Goal: Task Accomplishment & Management: Use online tool/utility

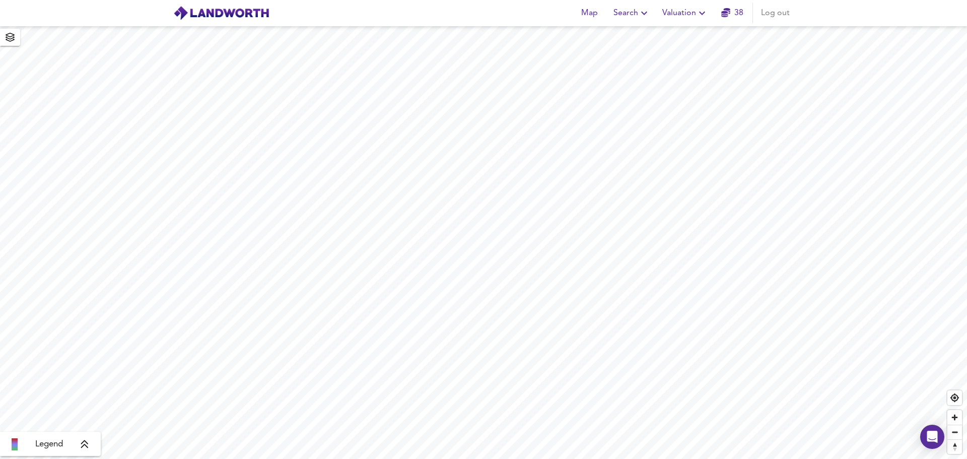
click at [702, 14] on icon "button" at bounding box center [702, 14] width 6 height 4
click at [685, 34] on li "New Valuation Report" at bounding box center [685, 36] width 120 height 18
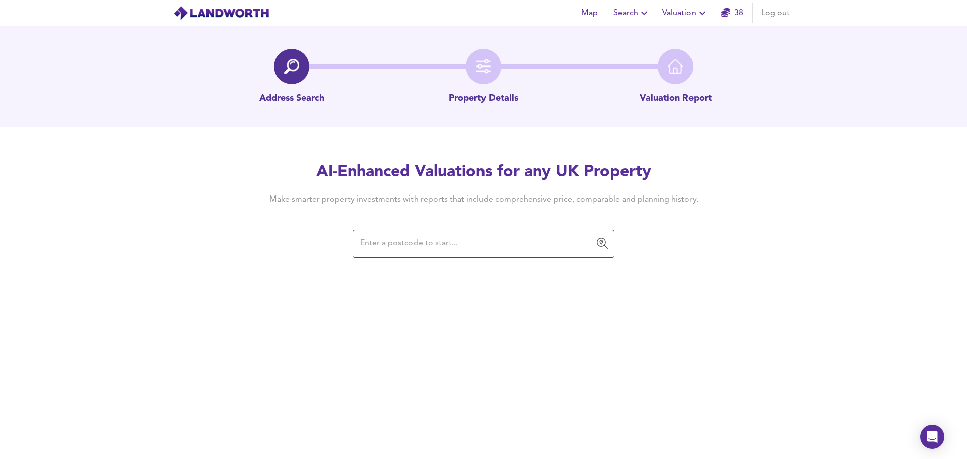
click at [402, 241] on input "text" at bounding box center [476, 243] width 238 height 19
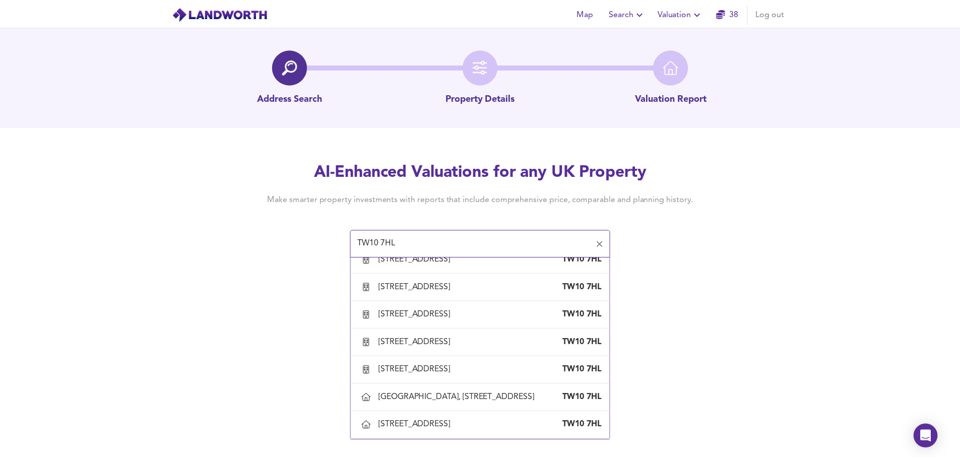
scroll to position [244, 0]
click at [439, 392] on div "[GEOGRAPHIC_DATA], [STREET_ADDRESS]" at bounding box center [461, 397] width 161 height 11
type input "[GEOGRAPHIC_DATA], [STREET_ADDRESS]"
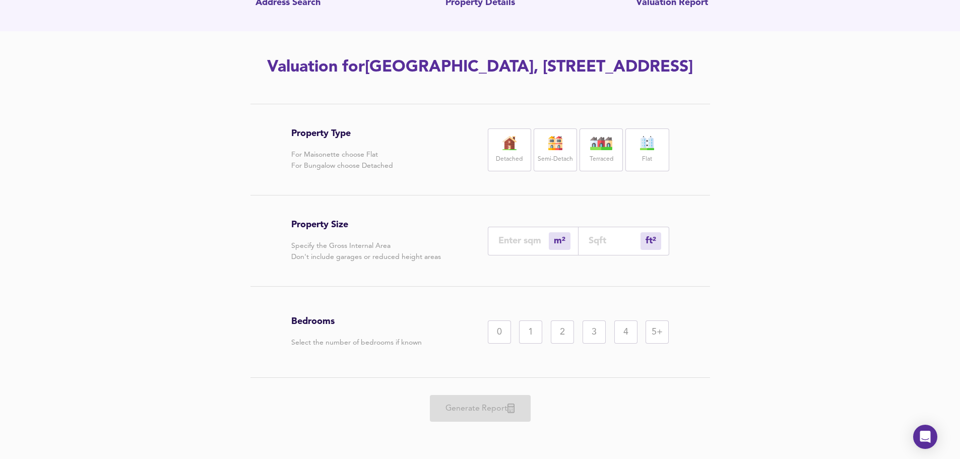
scroll to position [83, 0]
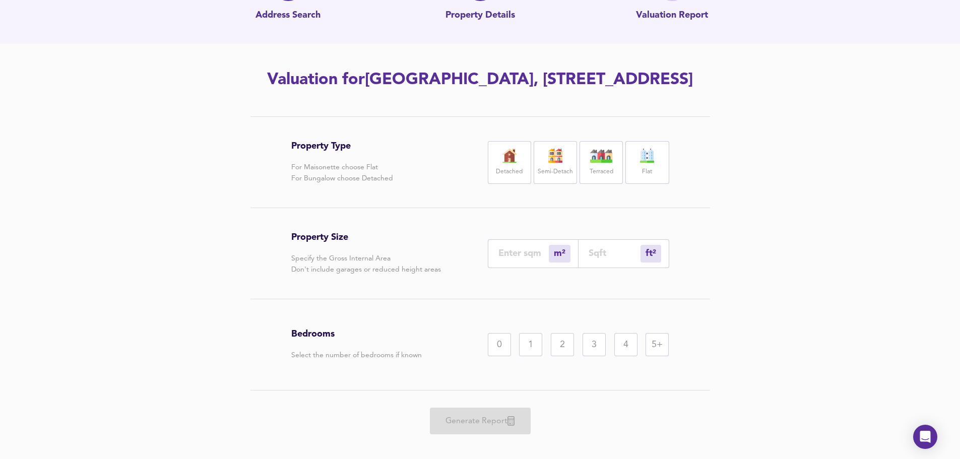
click at [507, 184] on div "Detached" at bounding box center [509, 162] width 43 height 43
click at [505, 163] on img at bounding box center [509, 156] width 25 height 14
click at [614, 258] on input "number" at bounding box center [614, 253] width 52 height 11
type input "0"
type input "3"
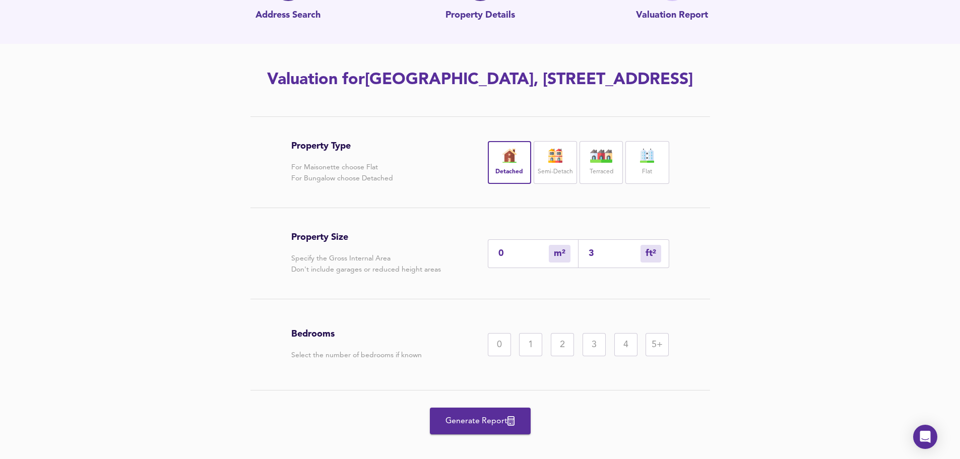
type input "3"
type input "34"
type input "32"
type input "344"
type input "320"
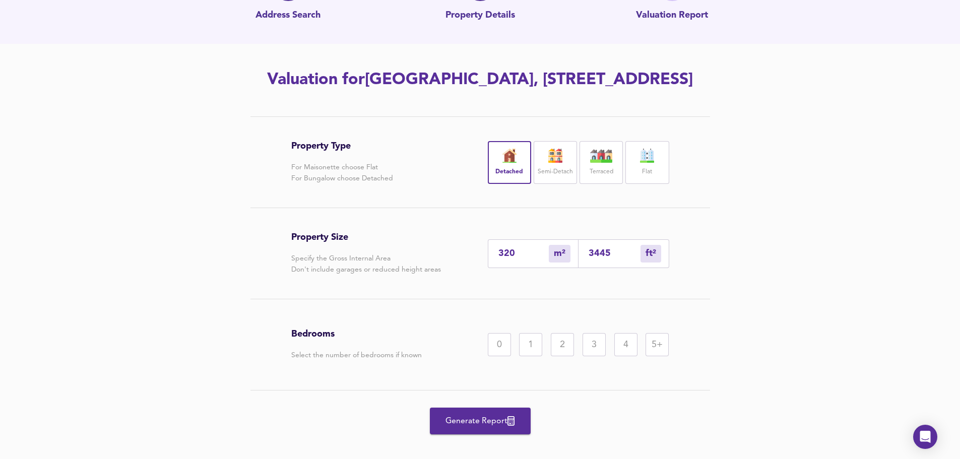
type input "3445"
click at [660, 356] on div "5+" at bounding box center [656, 344] width 23 height 23
click at [468, 428] on span "Generate Report" at bounding box center [480, 421] width 81 height 14
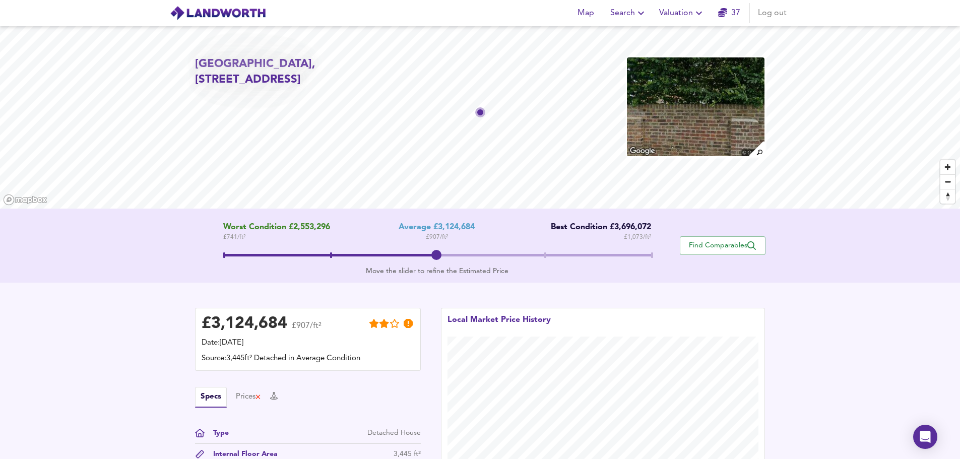
click at [687, 125] on img at bounding box center [695, 106] width 139 height 101
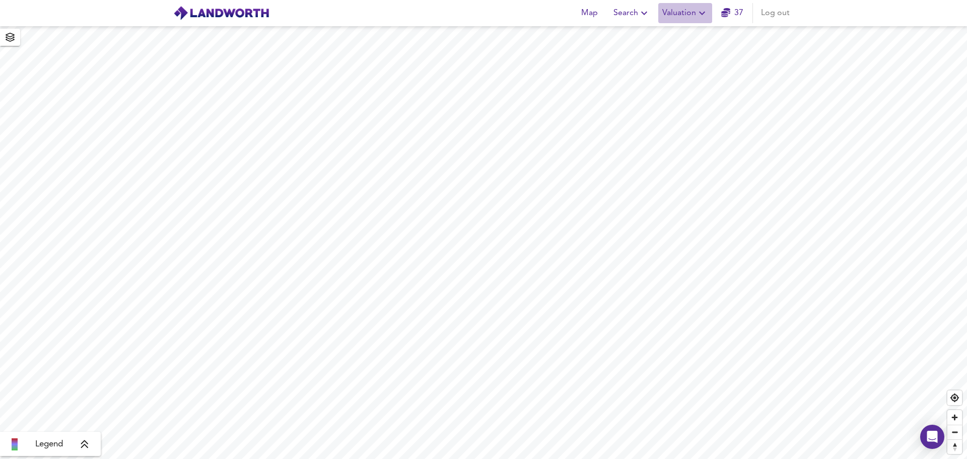
click at [690, 14] on span "Valuation" at bounding box center [685, 13] width 46 height 14
click at [684, 33] on li "New Valuation Report" at bounding box center [685, 36] width 120 height 18
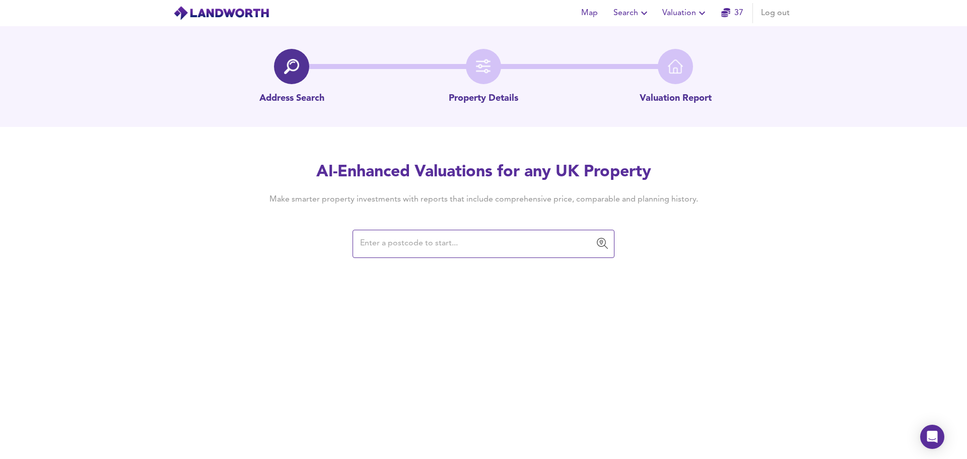
click at [443, 238] on input "text" at bounding box center [476, 243] width 238 height 19
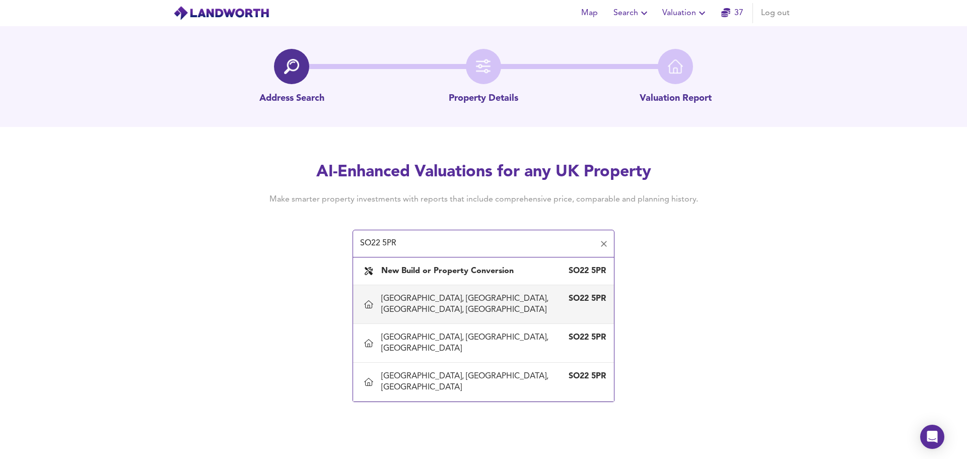
click at [438, 295] on div "[GEOGRAPHIC_DATA], [GEOGRAPHIC_DATA], [GEOGRAPHIC_DATA], [GEOGRAPHIC_DATA]" at bounding box center [473, 304] width 184 height 22
type input "[GEOGRAPHIC_DATA], [GEOGRAPHIC_DATA], [GEOGRAPHIC_DATA], [GEOGRAPHIC_DATA]"
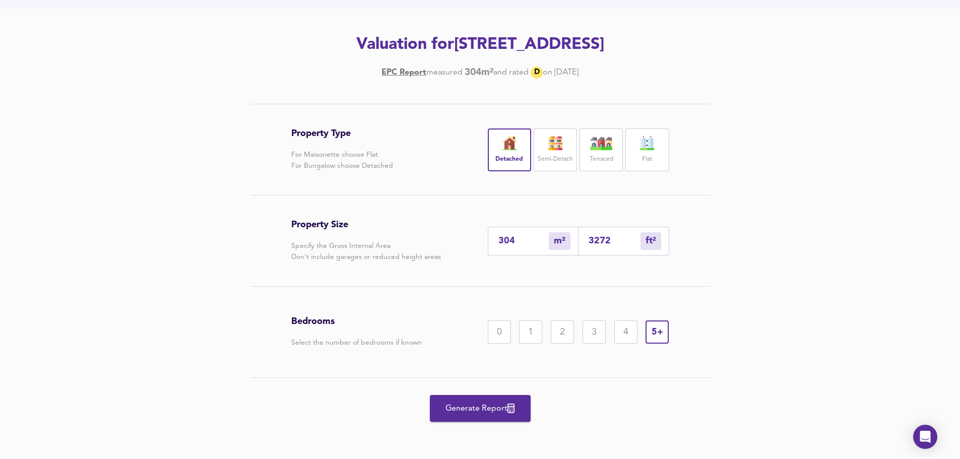
scroll to position [141, 0]
click at [477, 406] on span "Generate Report" at bounding box center [480, 408] width 81 height 14
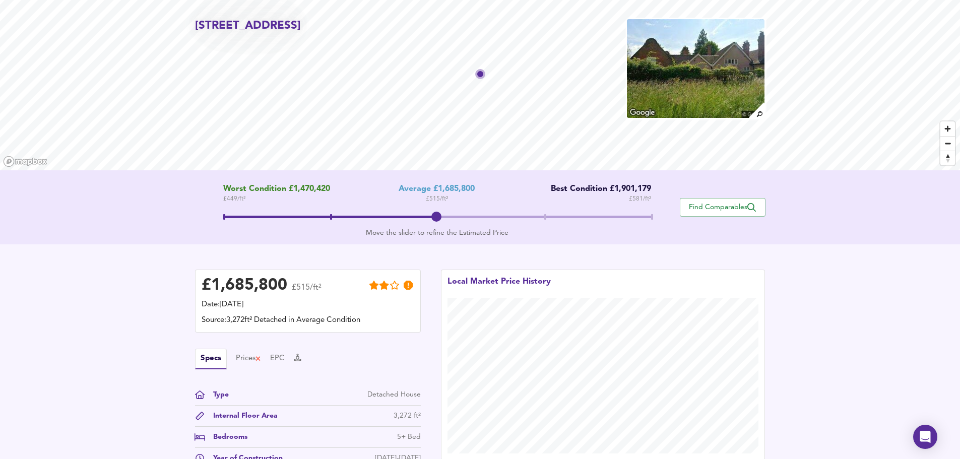
scroll to position [31, 0]
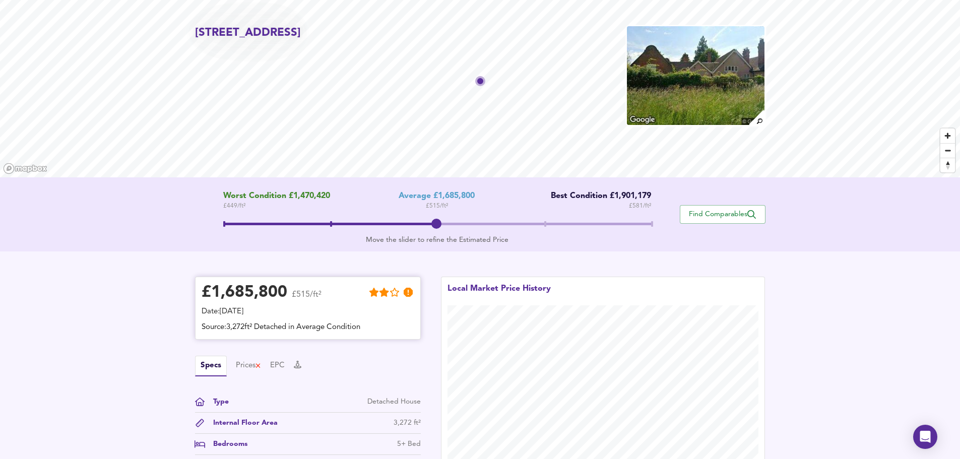
click at [249, 296] on div "£ 1,685,800" at bounding box center [244, 292] width 86 height 15
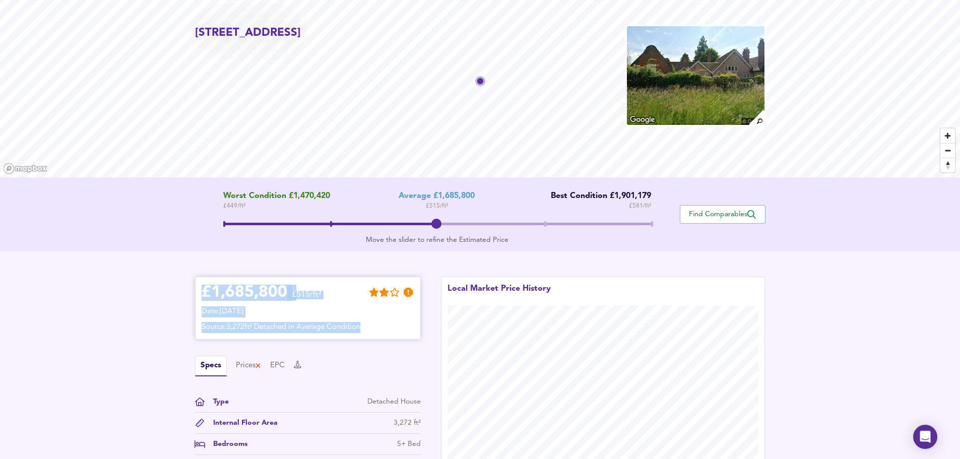
drag, startPoint x: 202, startPoint y: 291, endPoint x: 401, endPoint y: 319, distance: 201.0
click at [401, 319] on div "£ 1,685,800 £515/ft² Date: 26 September 2025 Source: 3,272ft² Detached in Avera…" at bounding box center [307, 308] width 213 height 50
copy div "£ 1,685,800 £515/ft² Date: 26 September 2025 Source: 3,272ft² Detached in Avera…"
click at [725, 214] on span "Find Comparables" at bounding box center [722, 215] width 75 height 10
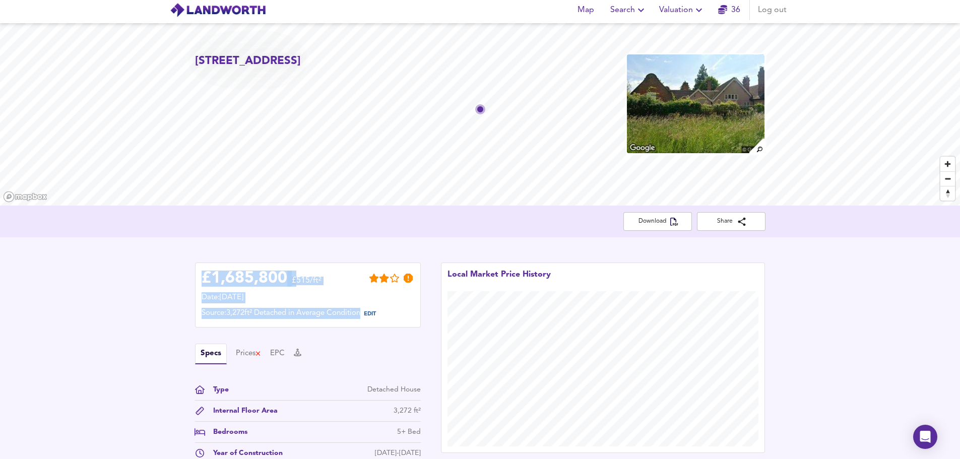
scroll to position [0, 0]
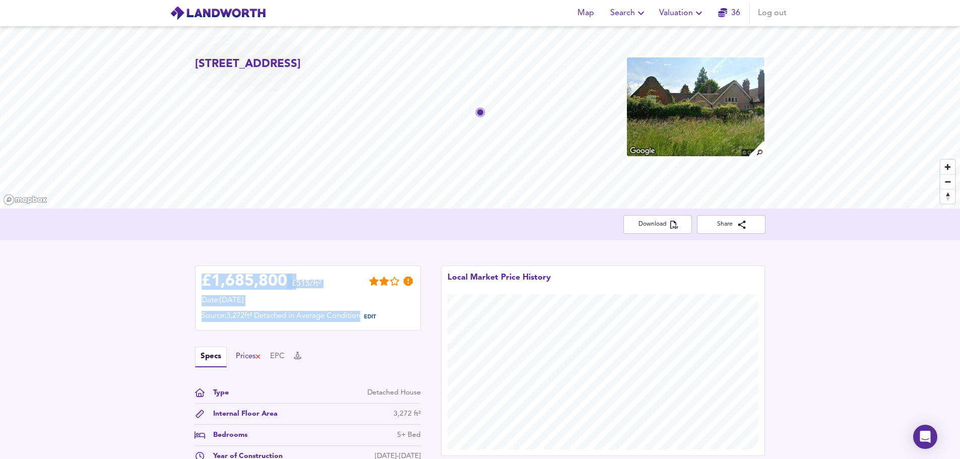
click at [249, 355] on div "Prices" at bounding box center [249, 356] width 26 height 11
click at [205, 356] on button "Specs" at bounding box center [204, 356] width 19 height 11
click at [654, 224] on span "Download" at bounding box center [657, 224] width 52 height 11
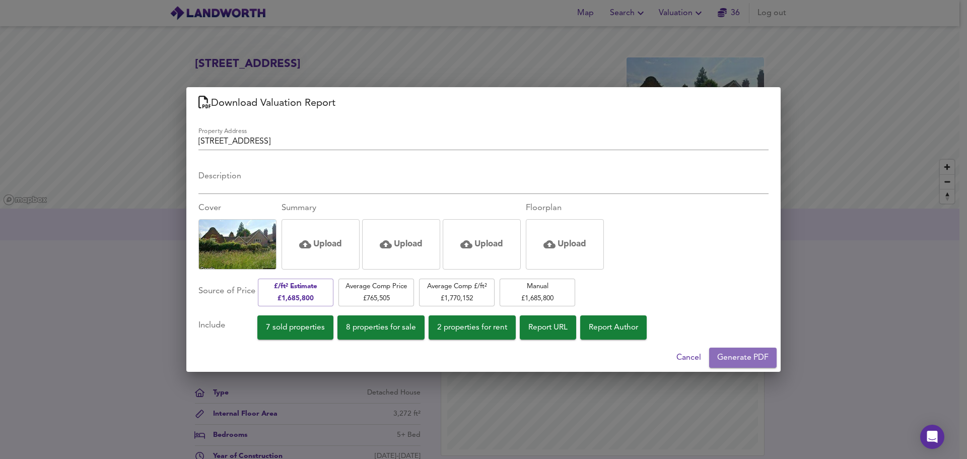
click at [736, 354] on span "Generate PDF" at bounding box center [742, 358] width 51 height 14
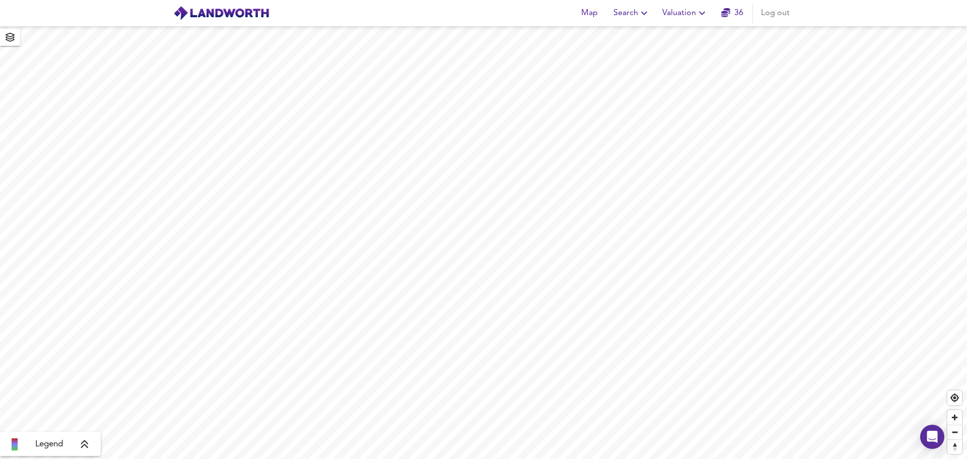
click at [701, 13] on icon "button" at bounding box center [702, 13] width 12 height 12
click at [682, 35] on li "New Valuation Report" at bounding box center [685, 36] width 120 height 18
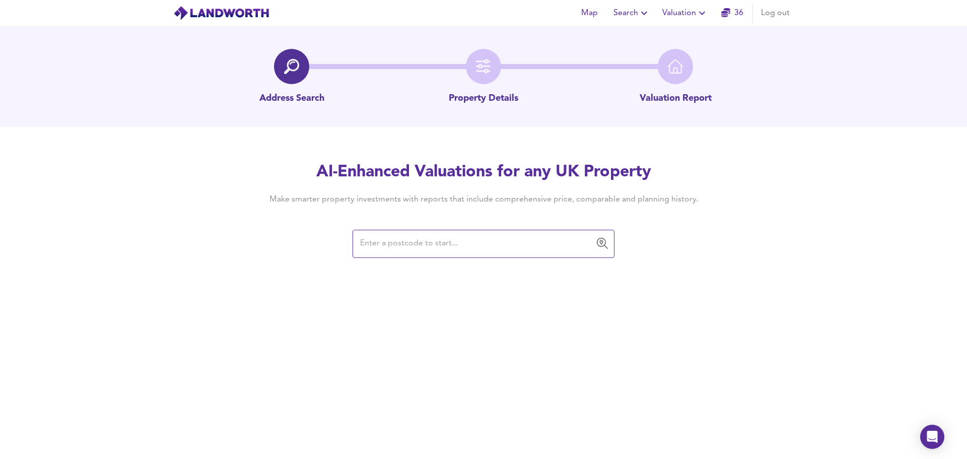
click at [393, 245] on input "text" at bounding box center [476, 243] width 238 height 19
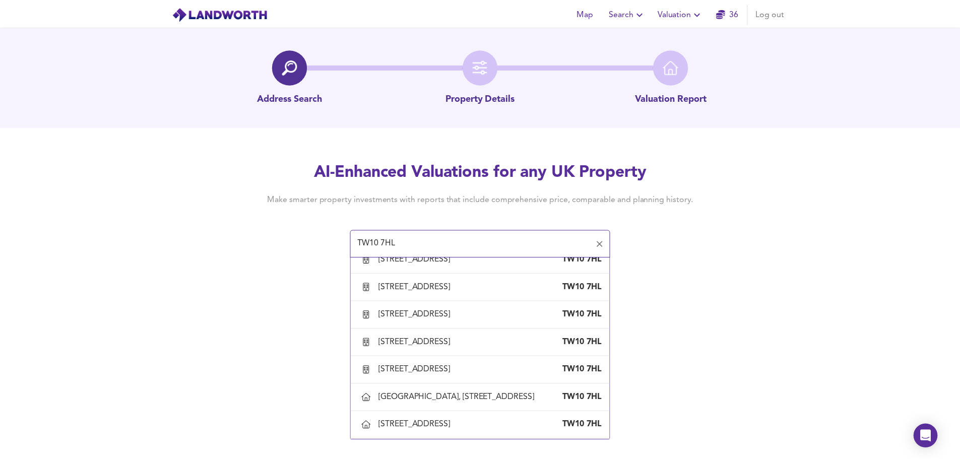
scroll to position [244, 0]
click at [505, 392] on div "Beaufort House, 193 Ham Street, Ham, Richmond Upon Thames" at bounding box center [461, 397] width 161 height 11
type input "Beaufort House, 193 Ham Street, Ham, Richmond Upon Thames"
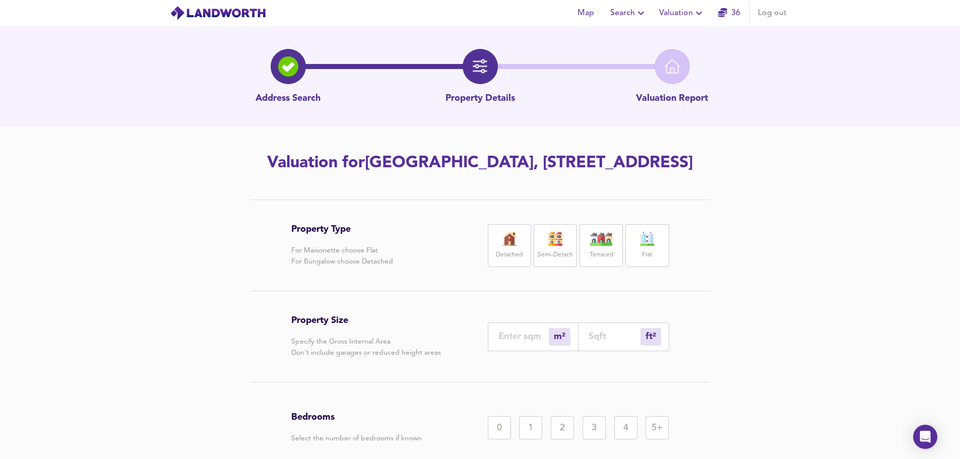
click at [516, 267] on div "Detached" at bounding box center [509, 245] width 43 height 43
click at [597, 342] on input "number" at bounding box center [614, 336] width 52 height 11
click at [600, 342] on input "number" at bounding box center [614, 336] width 52 height 11
type input "0"
type input "3"
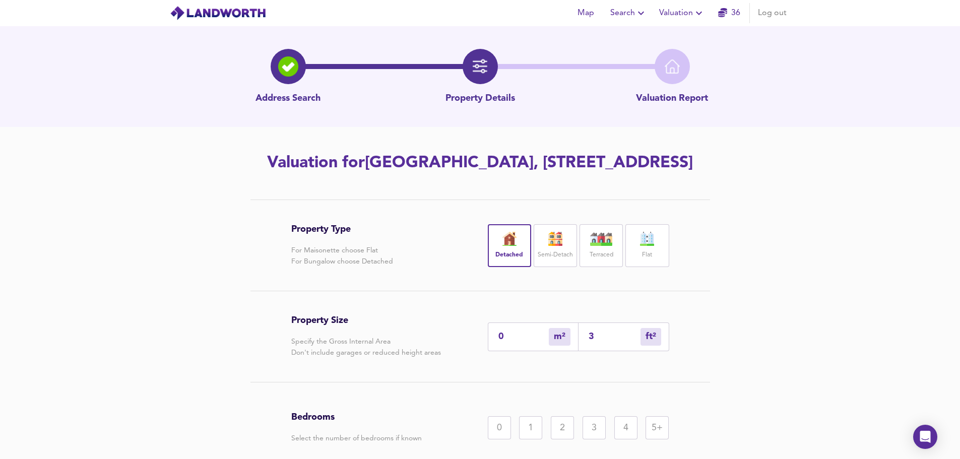
type input "3"
type input "34"
type input "32"
type input "344"
type input "320"
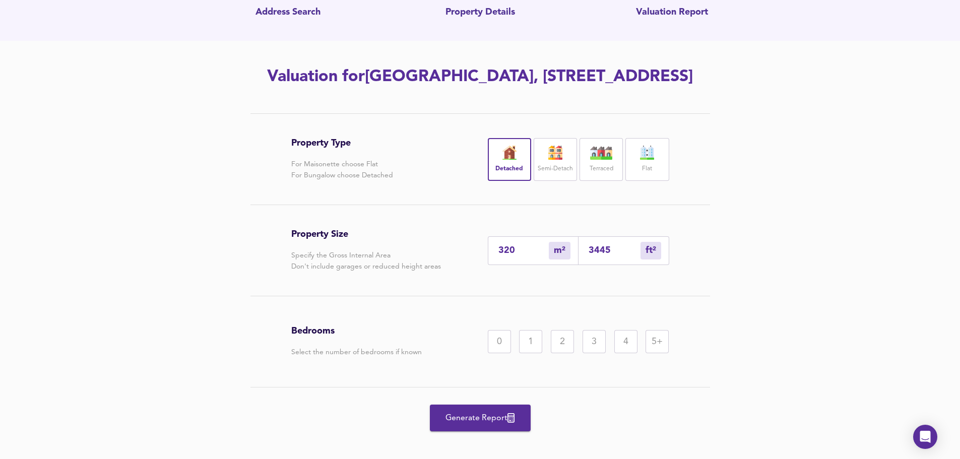
scroll to position [94, 0]
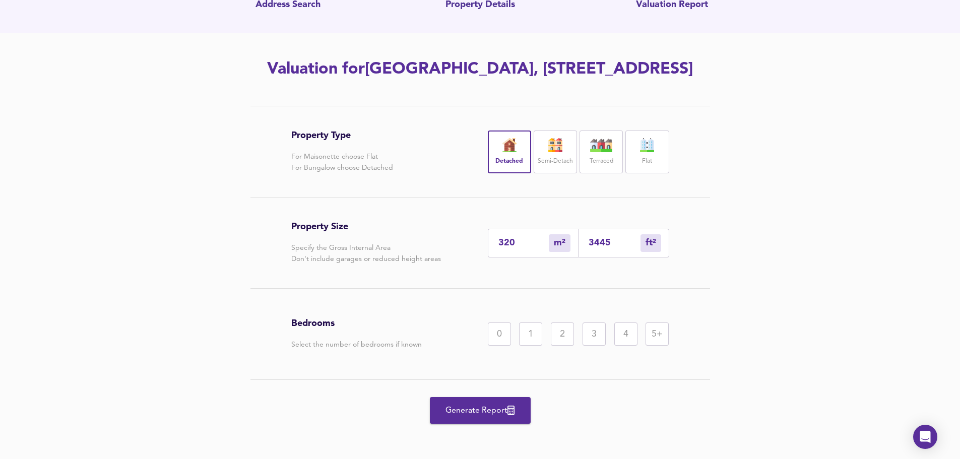
type input "3445"
click at [659, 346] on div "5+" at bounding box center [656, 333] width 23 height 23
click at [482, 418] on span "Generate Report" at bounding box center [480, 410] width 81 height 14
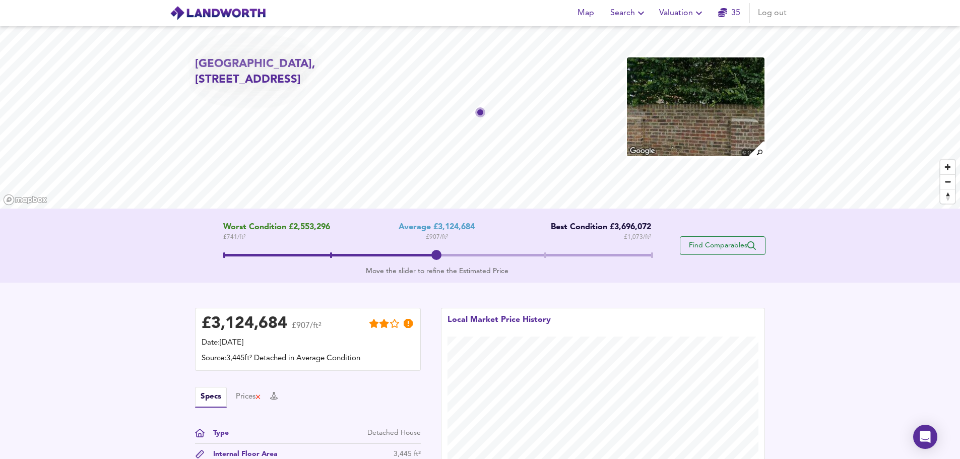
click at [713, 243] on span "Find Comparables" at bounding box center [722, 246] width 75 height 10
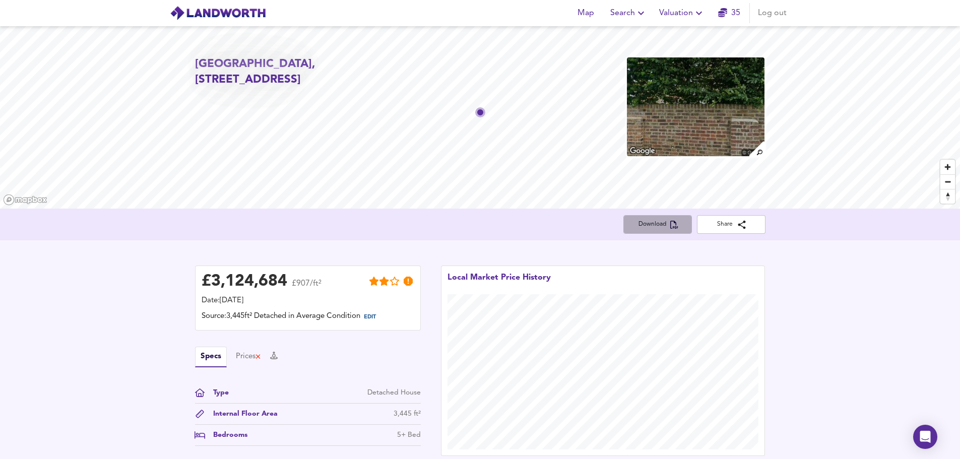
click at [658, 224] on span "Download" at bounding box center [657, 224] width 52 height 11
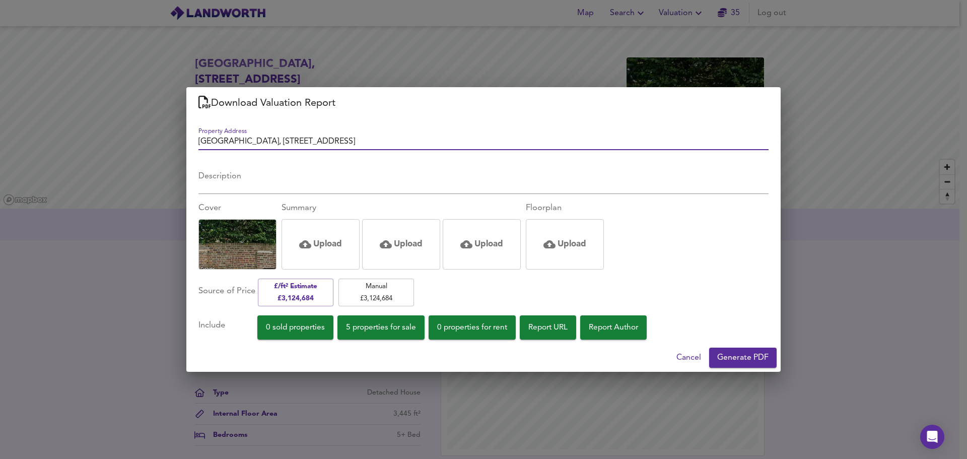
click at [738, 357] on span "Generate PDF" at bounding box center [742, 358] width 51 height 14
